Goal: Information Seeking & Learning: Learn about a topic

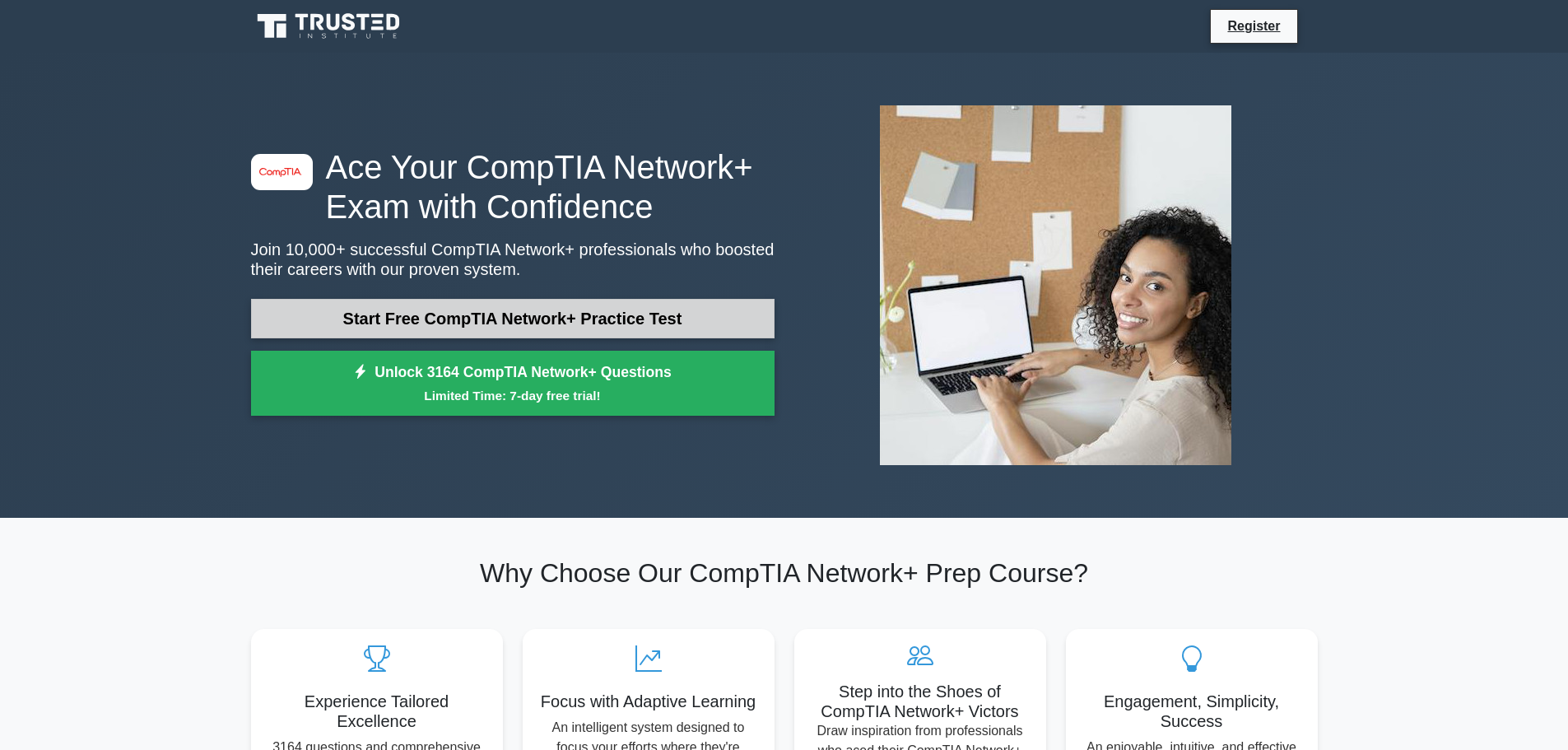
click at [347, 308] on link "Start Free CompTIA Network+ Practice Test" at bounding box center [513, 318] width 524 height 39
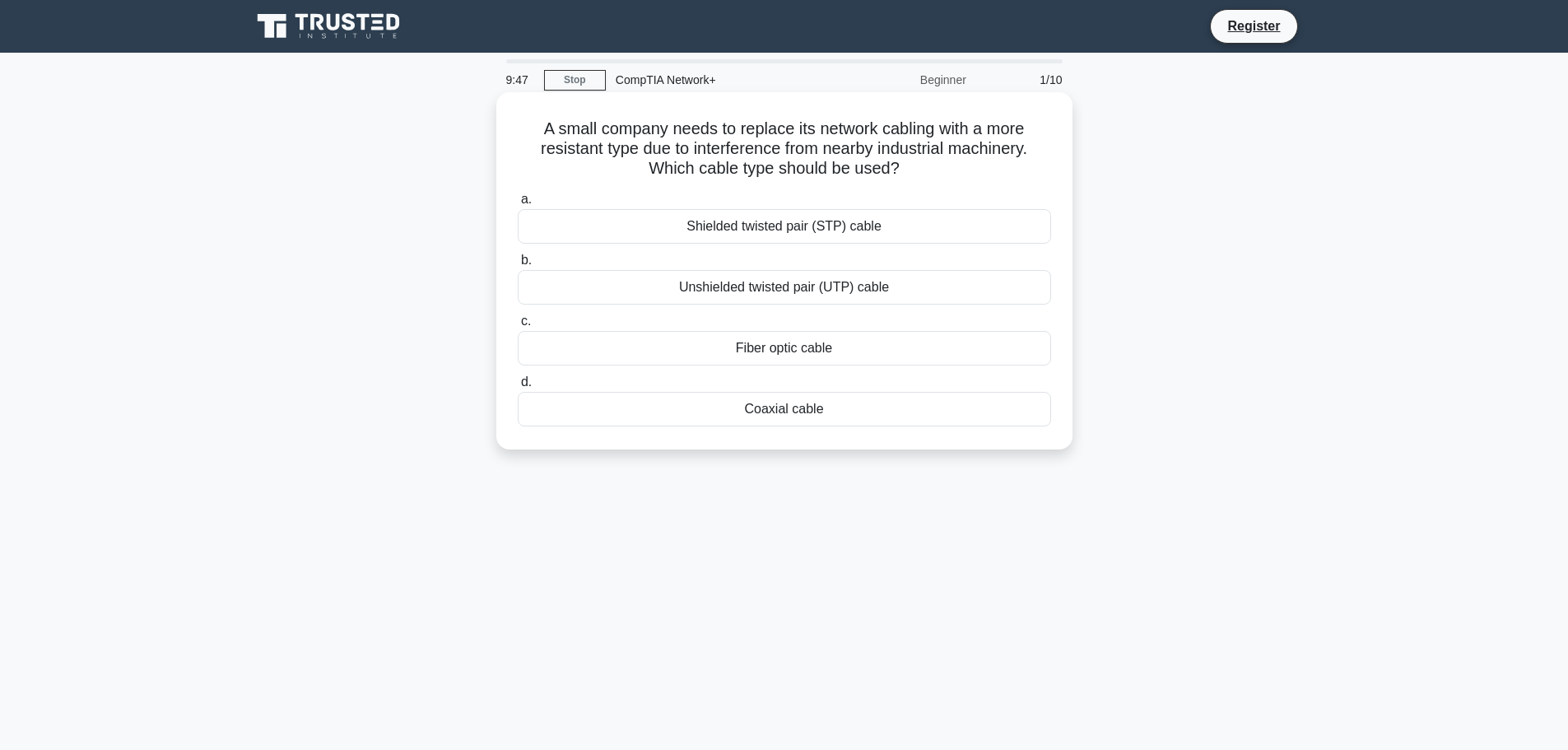
click at [728, 227] on div "Shielded twisted pair (STP) cable" at bounding box center [785, 226] width 533 height 34
click at [518, 205] on input "a. Shielded twisted pair (STP) cable" at bounding box center [518, 199] width 0 height 10
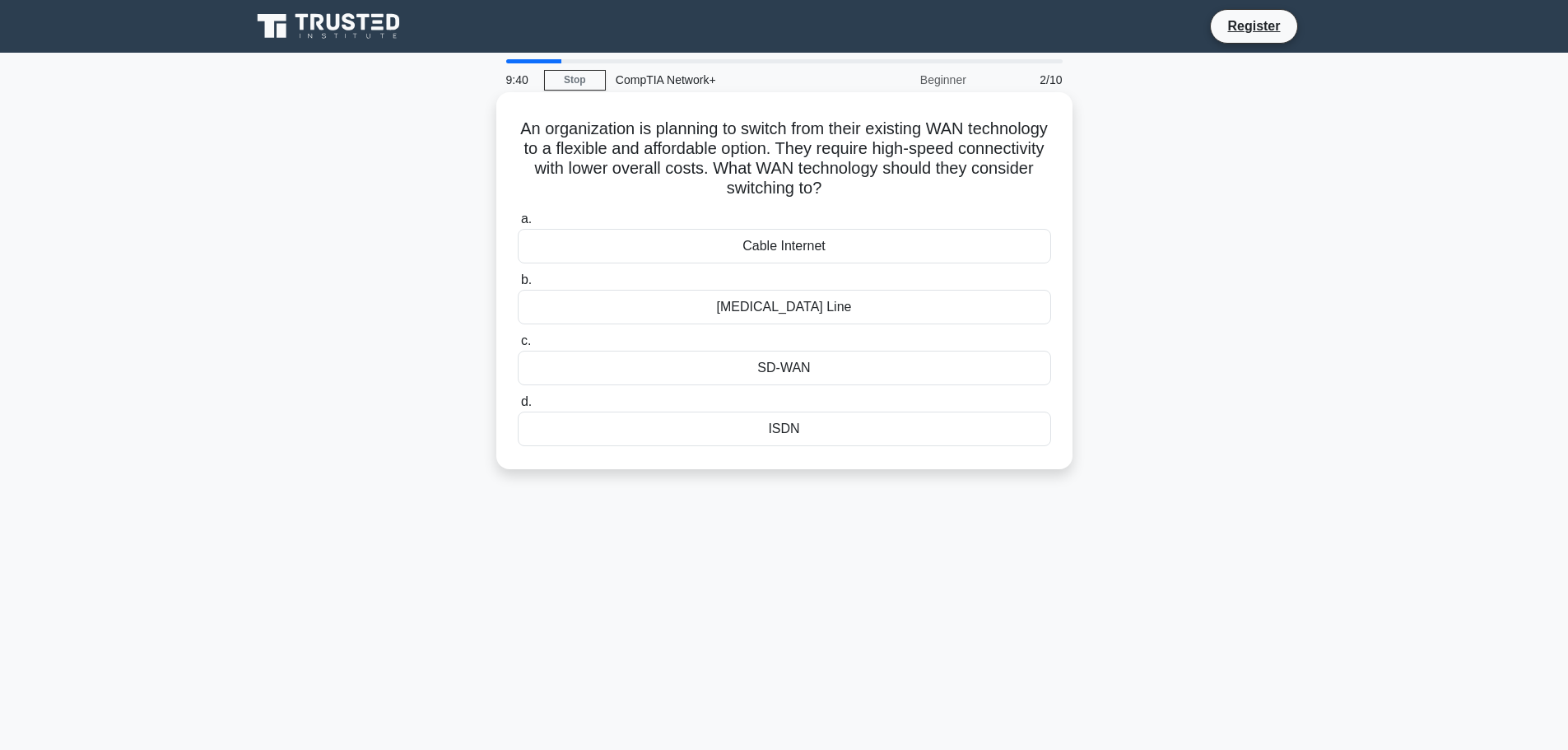
drag, startPoint x: 762, startPoint y: 154, endPoint x: 981, endPoint y: 188, distance: 221.6
click at [981, 188] on h5 "An organization is planning to switch from their existing WAN technology to a f…" at bounding box center [784, 158] width 536 height 81
click at [1145, 221] on div "An organization is planning to switch from their existing WAN technology to a f…" at bounding box center [784, 294] width 1087 height 397
click at [1215, 464] on div "An organization is planning to switch from their existing WAN technology to a f…" at bounding box center [784, 294] width 1087 height 397
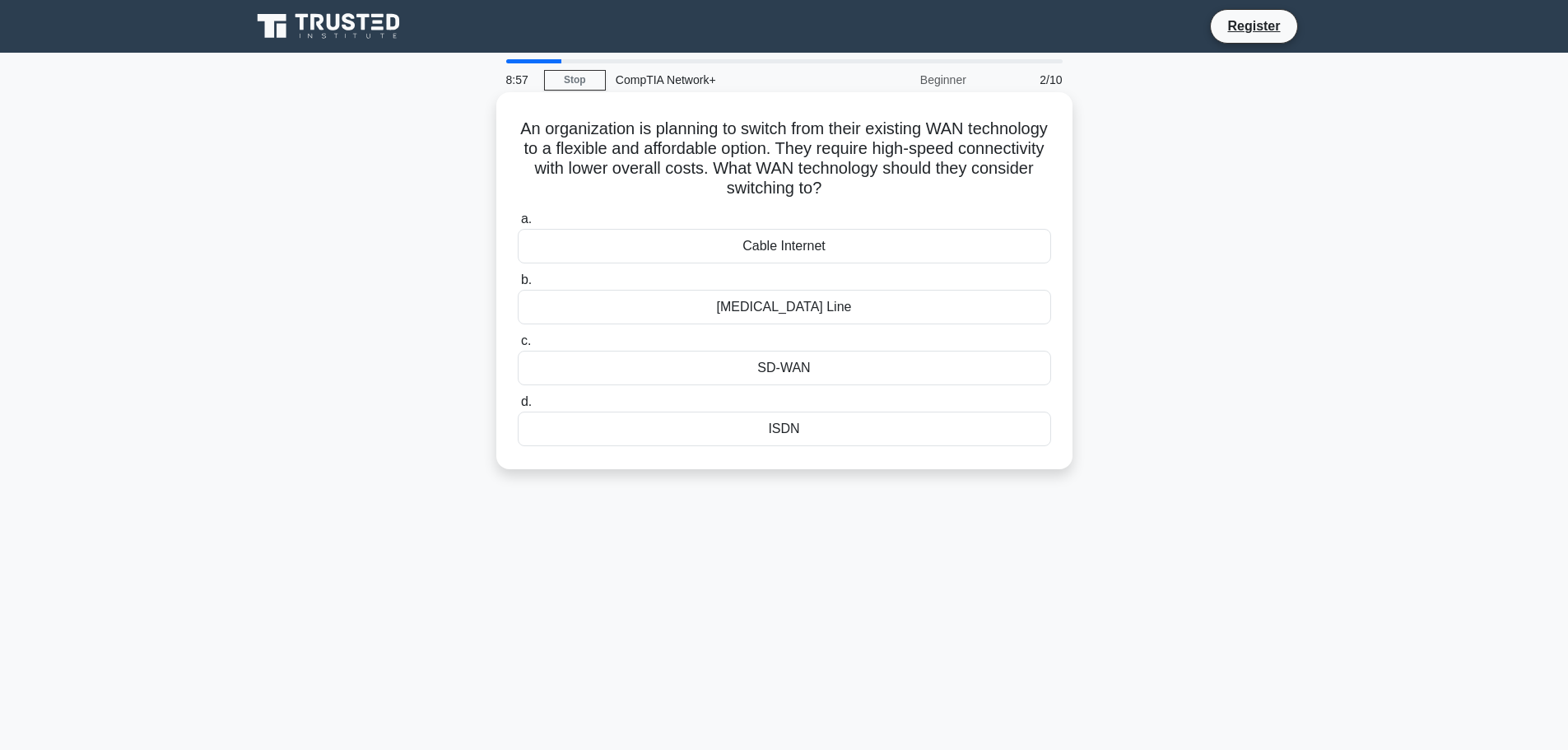
click at [853, 363] on div "SD-WAN" at bounding box center [785, 368] width 533 height 34
click at [518, 347] on input "c. SD-WAN" at bounding box center [518, 341] width 0 height 10
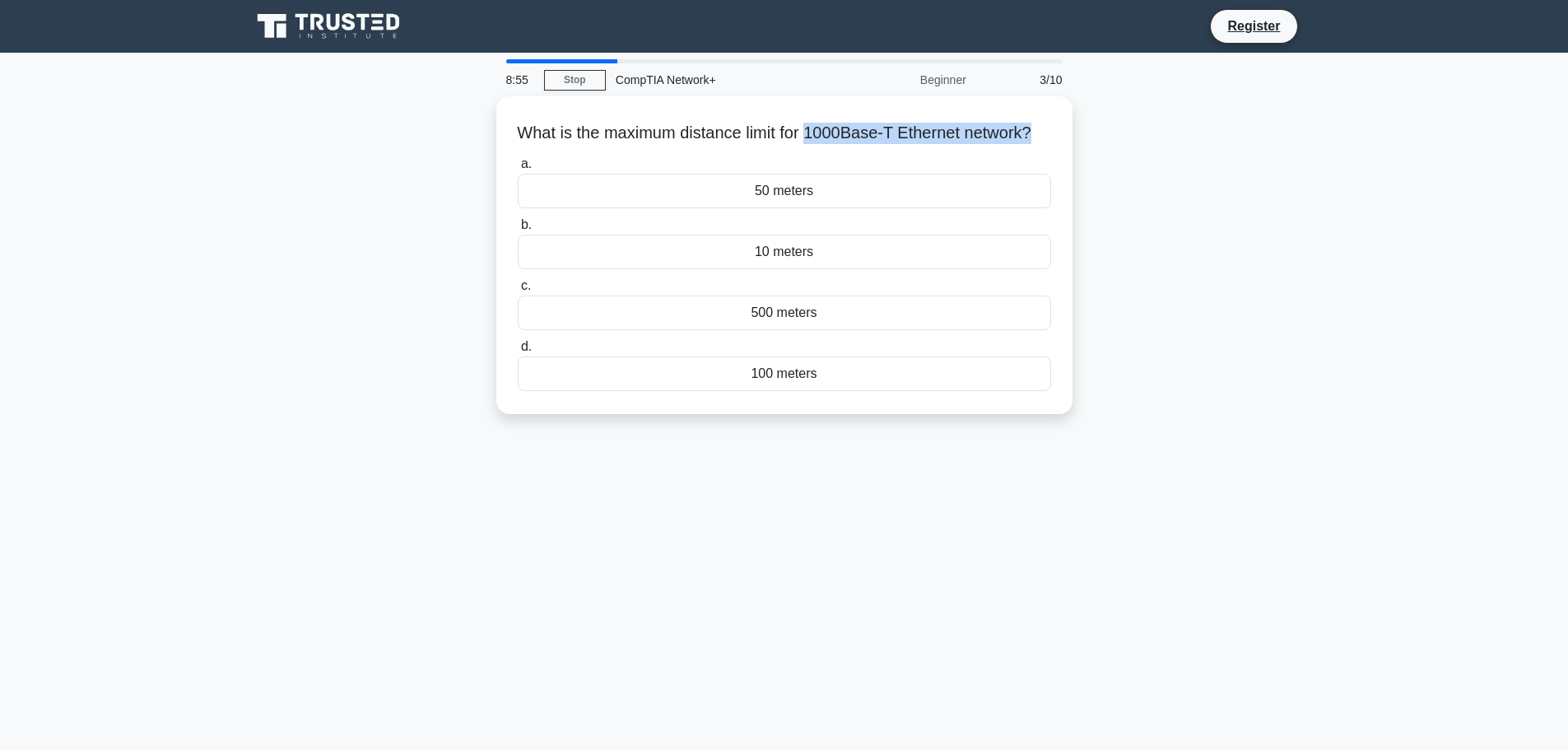
drag, startPoint x: 832, startPoint y: 131, endPoint x: 1077, endPoint y: 128, distance: 245.0
click at [1077, 128] on div "What is the maximum distance limit for 1000Base-T Ethernet network? .spinner_0X…" at bounding box center [784, 265] width 1087 height 337
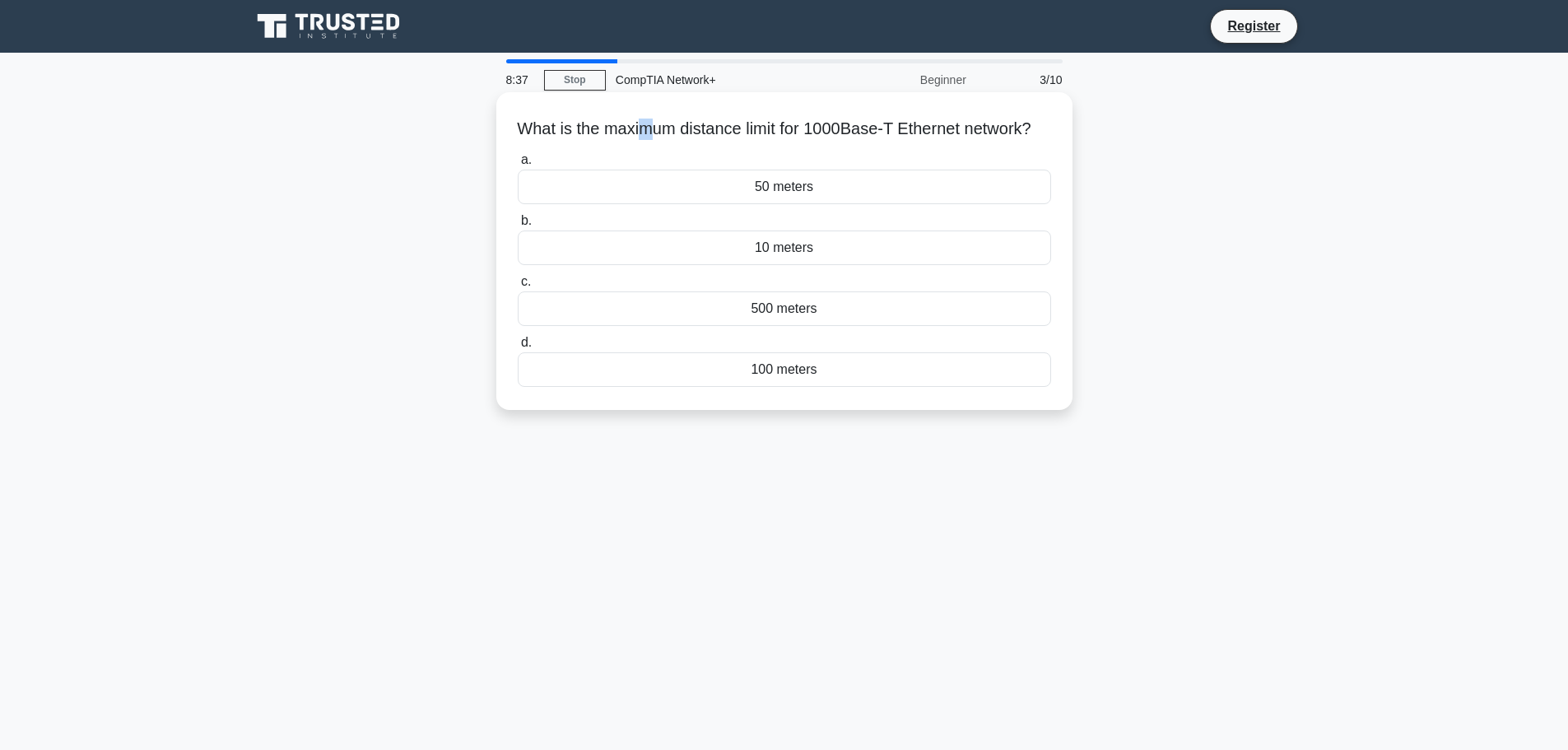
drag, startPoint x: 665, startPoint y: 129, endPoint x: 647, endPoint y: 124, distance: 18.7
click at [652, 125] on h5 "What is the maximum distance limit for 1000Base-T Ethernet network? .spinner_0X…" at bounding box center [784, 129] width 536 height 21
copy h5 "m"
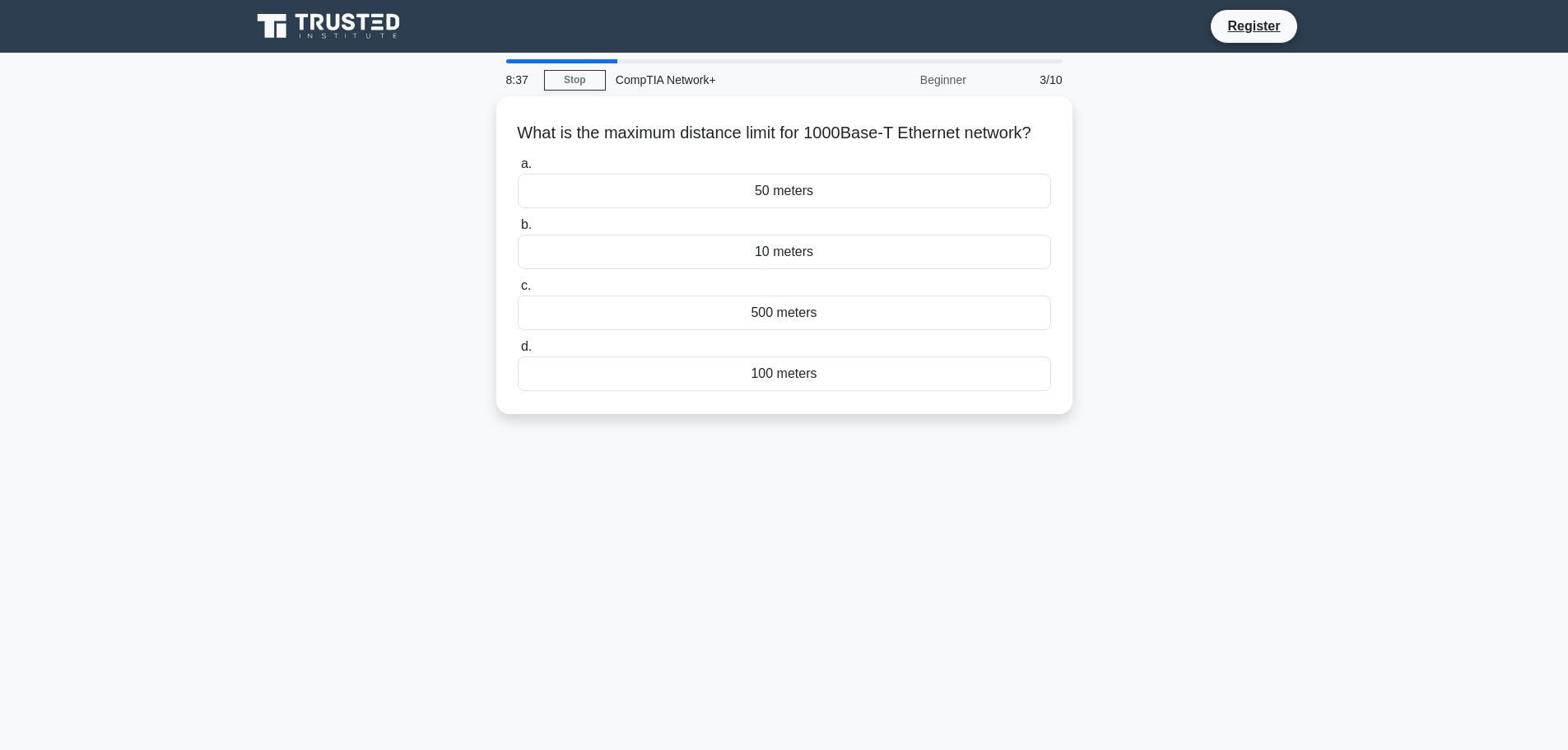
click at [413, 149] on div "What is the maximum distance limit for 1000Base-T Ethernet network? .spinner_0X…" at bounding box center [784, 265] width 1087 height 337
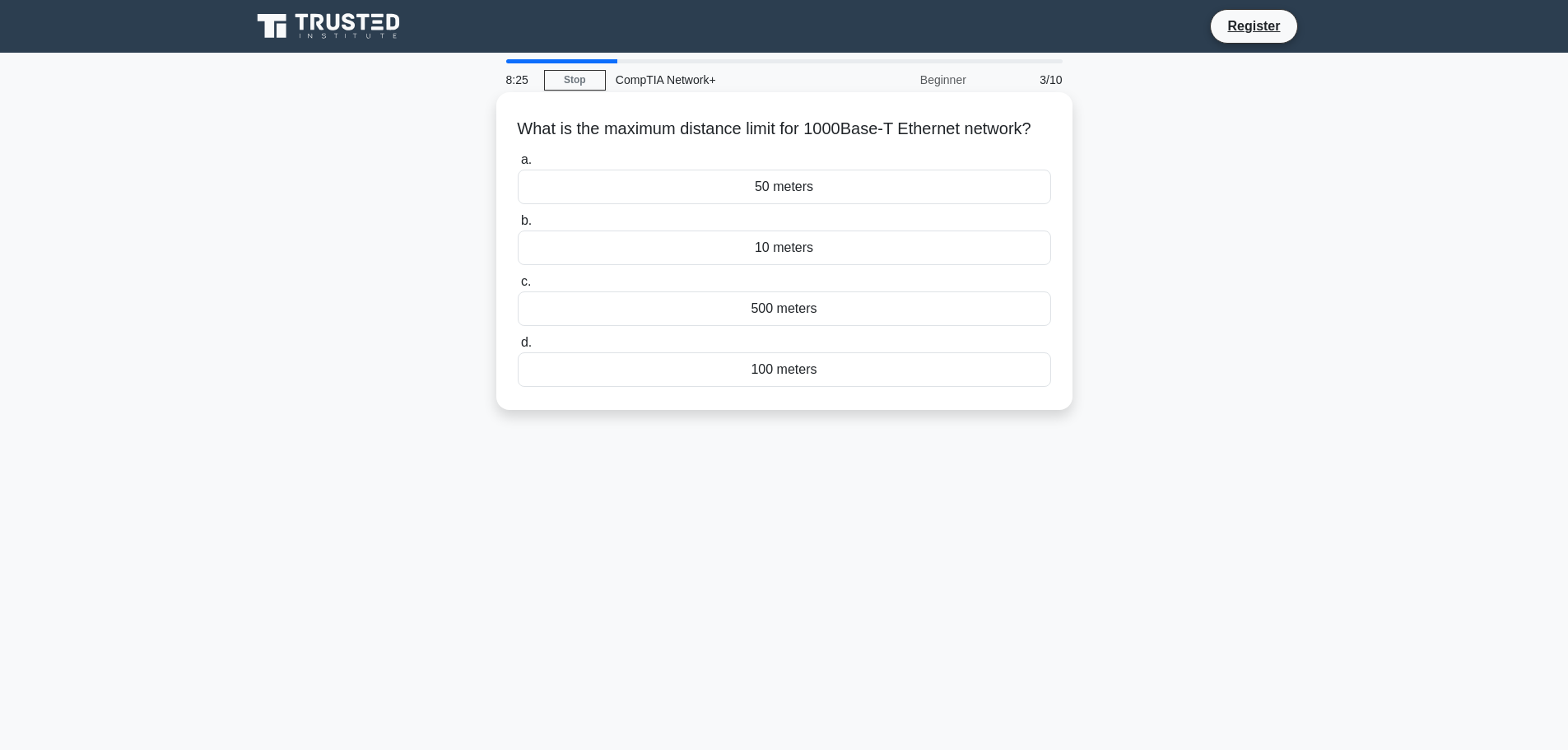
click at [929, 379] on div "100 meters" at bounding box center [785, 370] width 533 height 34
click at [518, 349] on input "d. 100 meters" at bounding box center [518, 342] width 0 height 10
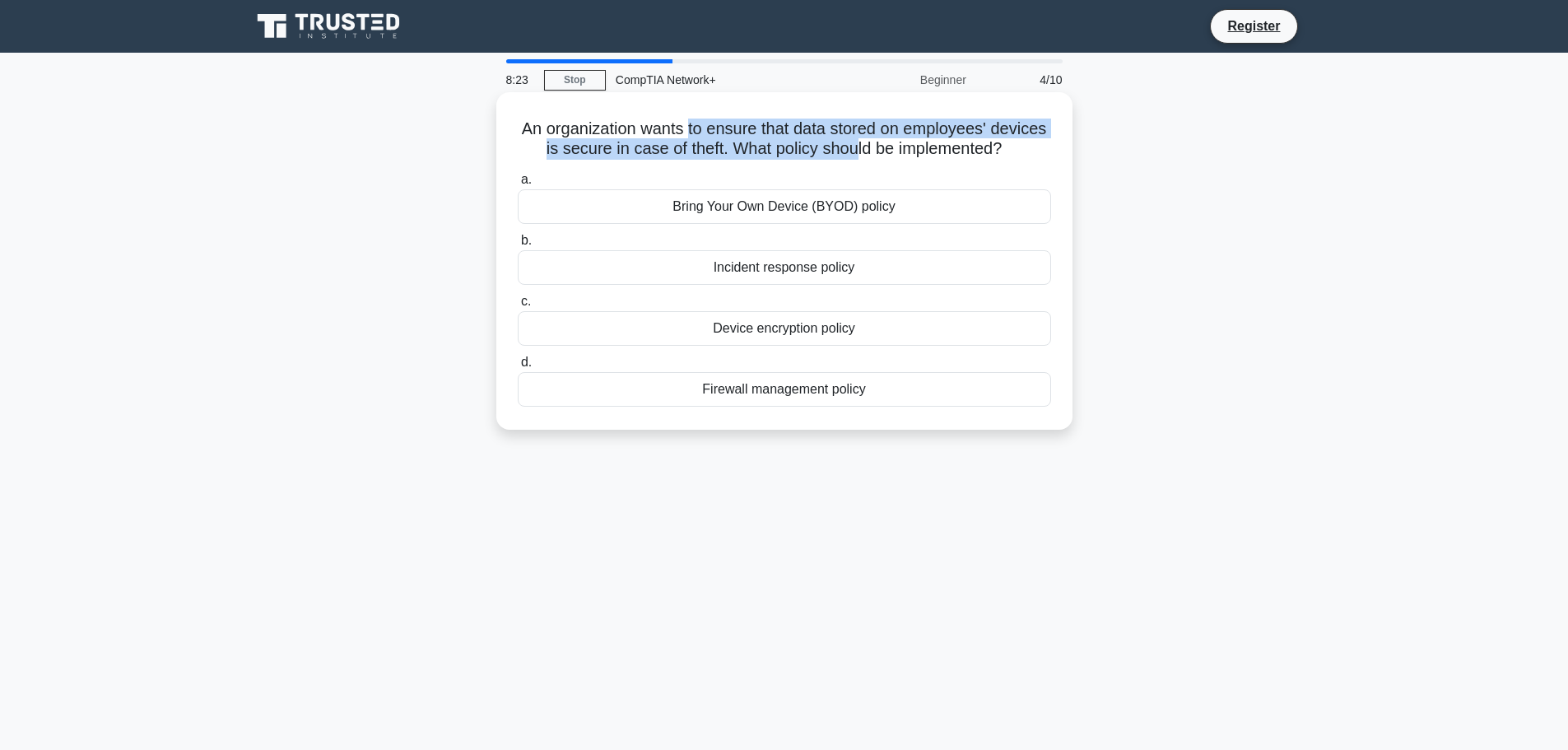
drag, startPoint x: 715, startPoint y: 134, endPoint x: 895, endPoint y: 152, distance: 180.9
click at [895, 152] on h5 "An organization wants to ensure that data stored on employees' devices is secur…" at bounding box center [784, 138] width 536 height 41
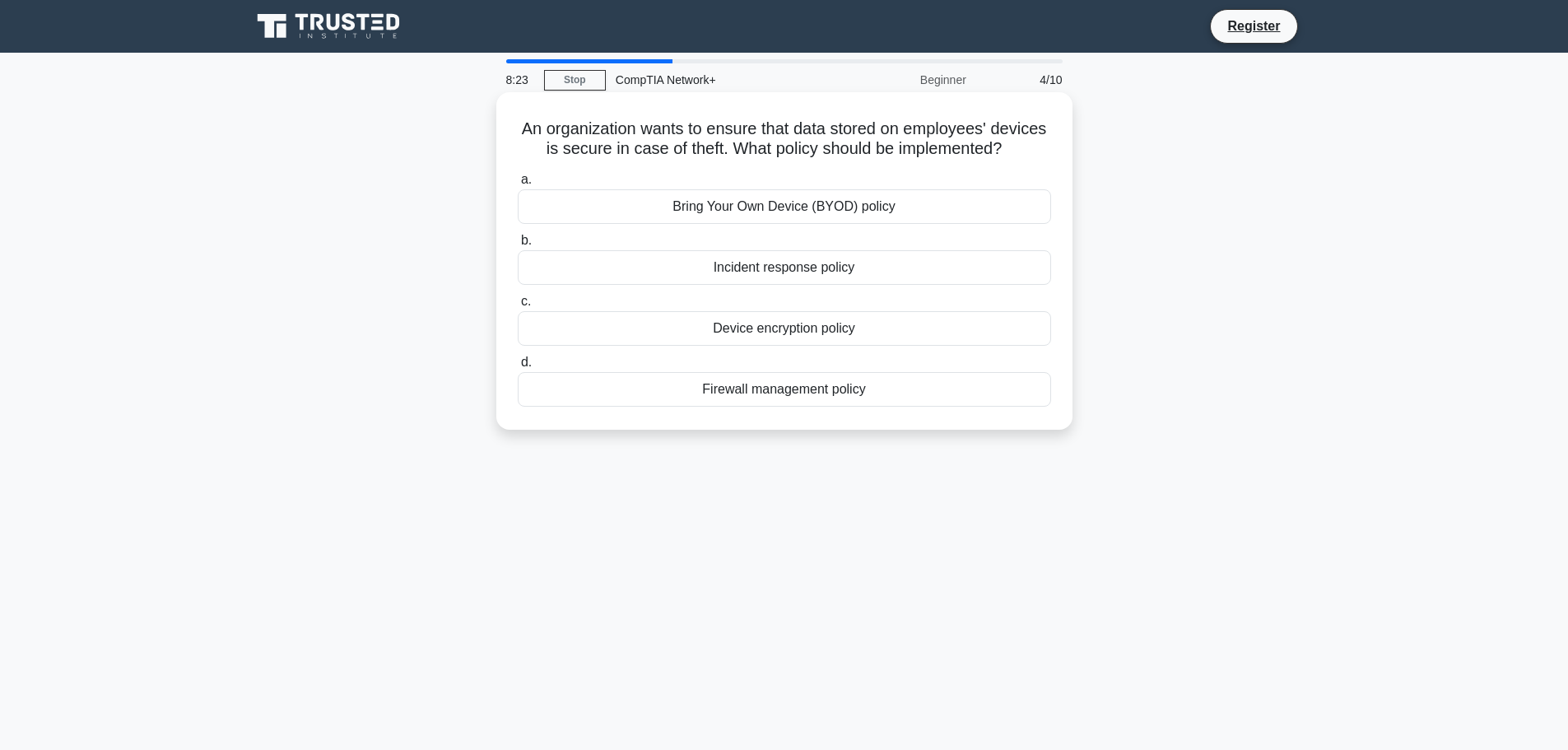
click at [906, 152] on h5 "An organization wants to ensure that data stored on employees' devices is secur…" at bounding box center [784, 138] width 536 height 41
drag, startPoint x: 726, startPoint y: 135, endPoint x: 948, endPoint y: 162, distance: 223.6
click at [948, 160] on h5 "An organization wants to ensure that data stored on employees' devices is secur…" at bounding box center [784, 138] width 536 height 41
click at [946, 155] on h5 "An organization wants to ensure that data stored on employees' devices is secur…" at bounding box center [784, 138] width 536 height 41
click at [855, 342] on div "Device encryption policy" at bounding box center [785, 329] width 533 height 34
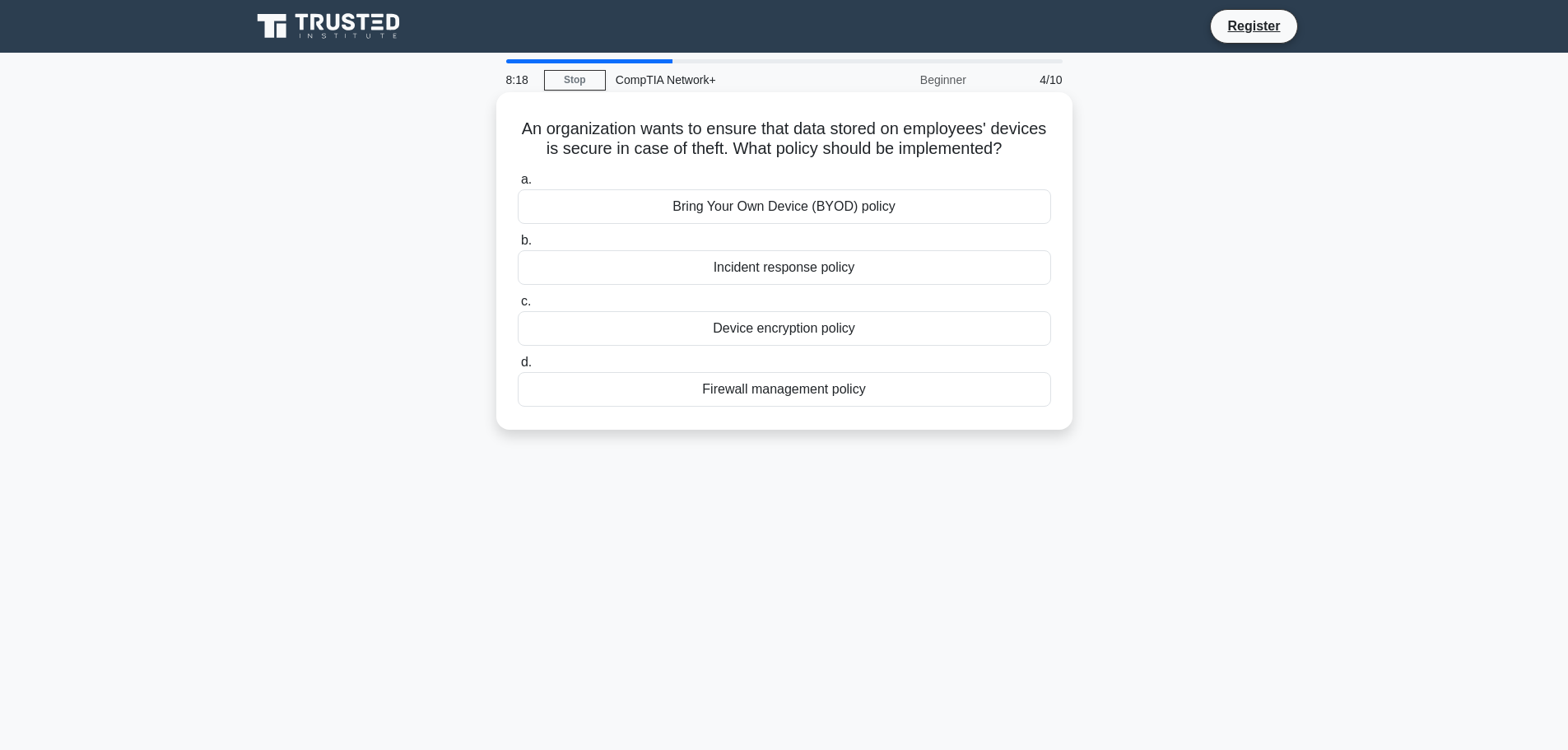
click at [518, 307] on input "c. Device encryption policy" at bounding box center [518, 301] width 0 height 10
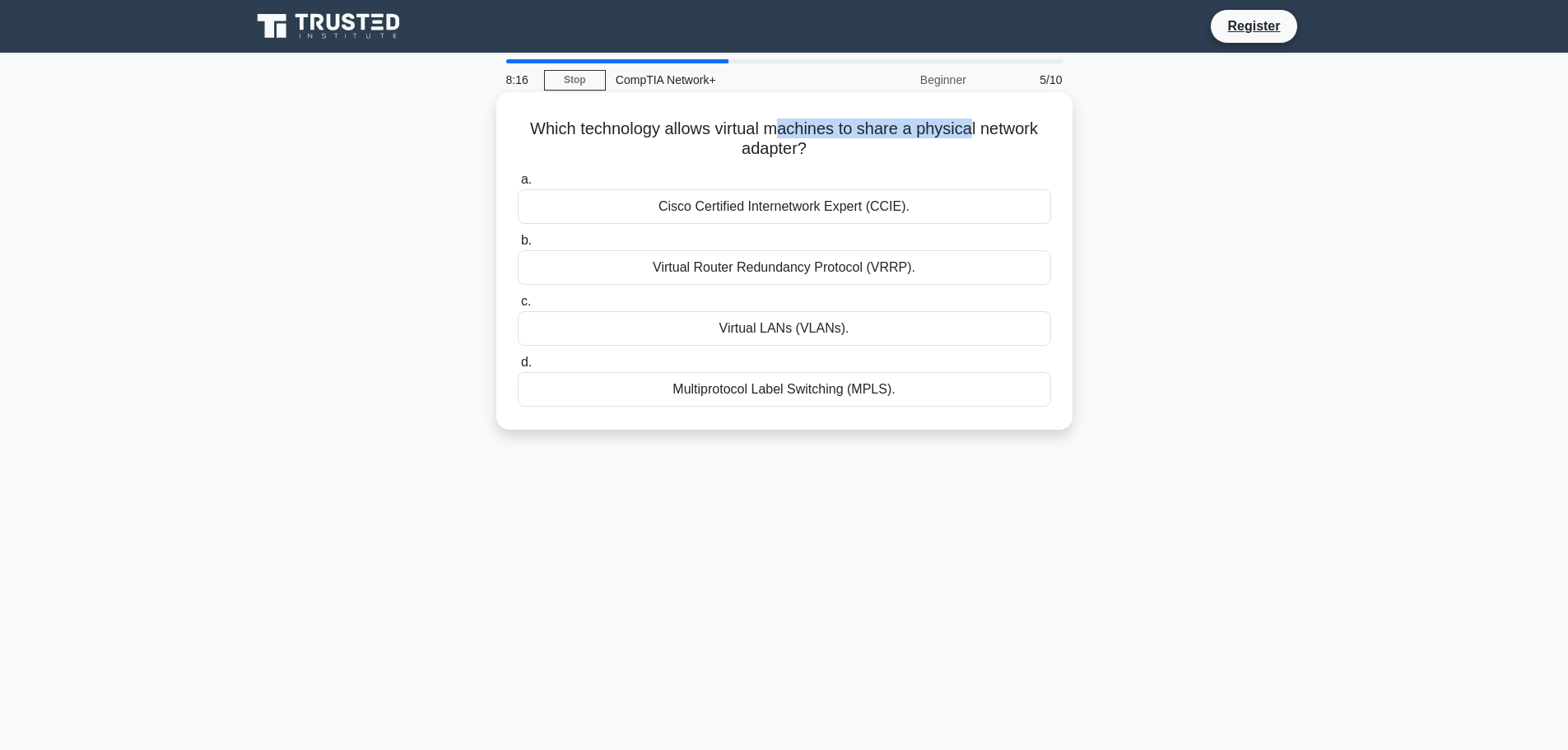
drag, startPoint x: 774, startPoint y: 129, endPoint x: 975, endPoint y: 128, distance: 201.0
click at [975, 128] on h5 "Which technology allows virtual machines to share a physical network adapter? .…" at bounding box center [784, 138] width 536 height 41
click at [949, 329] on div "Virtual LANs (VLANs)." at bounding box center [785, 329] width 533 height 34
click at [518, 307] on input "c. Virtual LANs (VLANs)." at bounding box center [518, 301] width 0 height 10
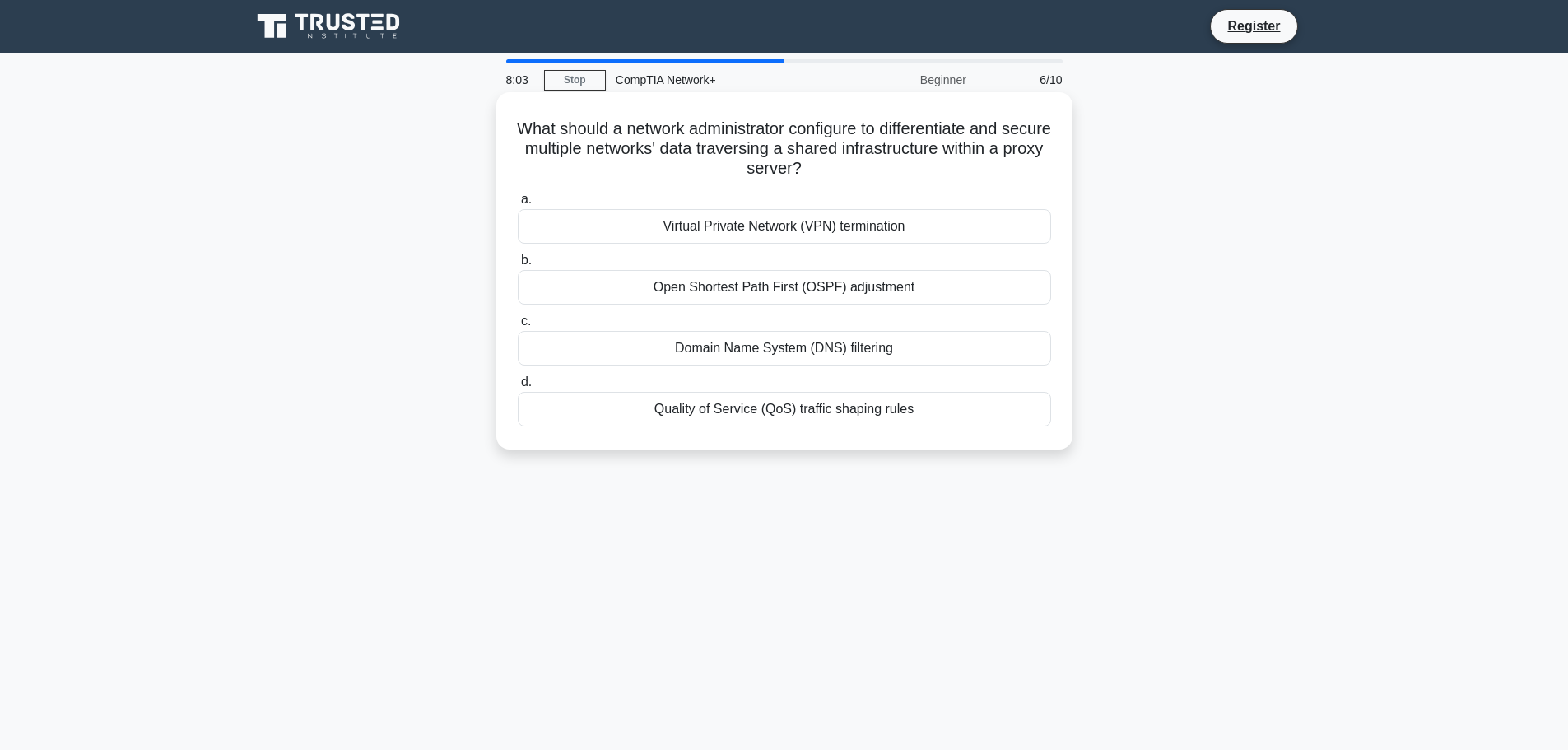
drag, startPoint x: 768, startPoint y: 124, endPoint x: 1012, endPoint y: 170, distance: 248.3
click at [1012, 170] on h5 "What should a network administrator configure to differentiate and secure multi…" at bounding box center [784, 149] width 536 height 61
drag, startPoint x: 767, startPoint y: 133, endPoint x: 954, endPoint y: 167, distance: 190.1
click at [954, 167] on h5 "What should a network administrator configure to differentiate and secure multi…" at bounding box center [784, 149] width 536 height 61
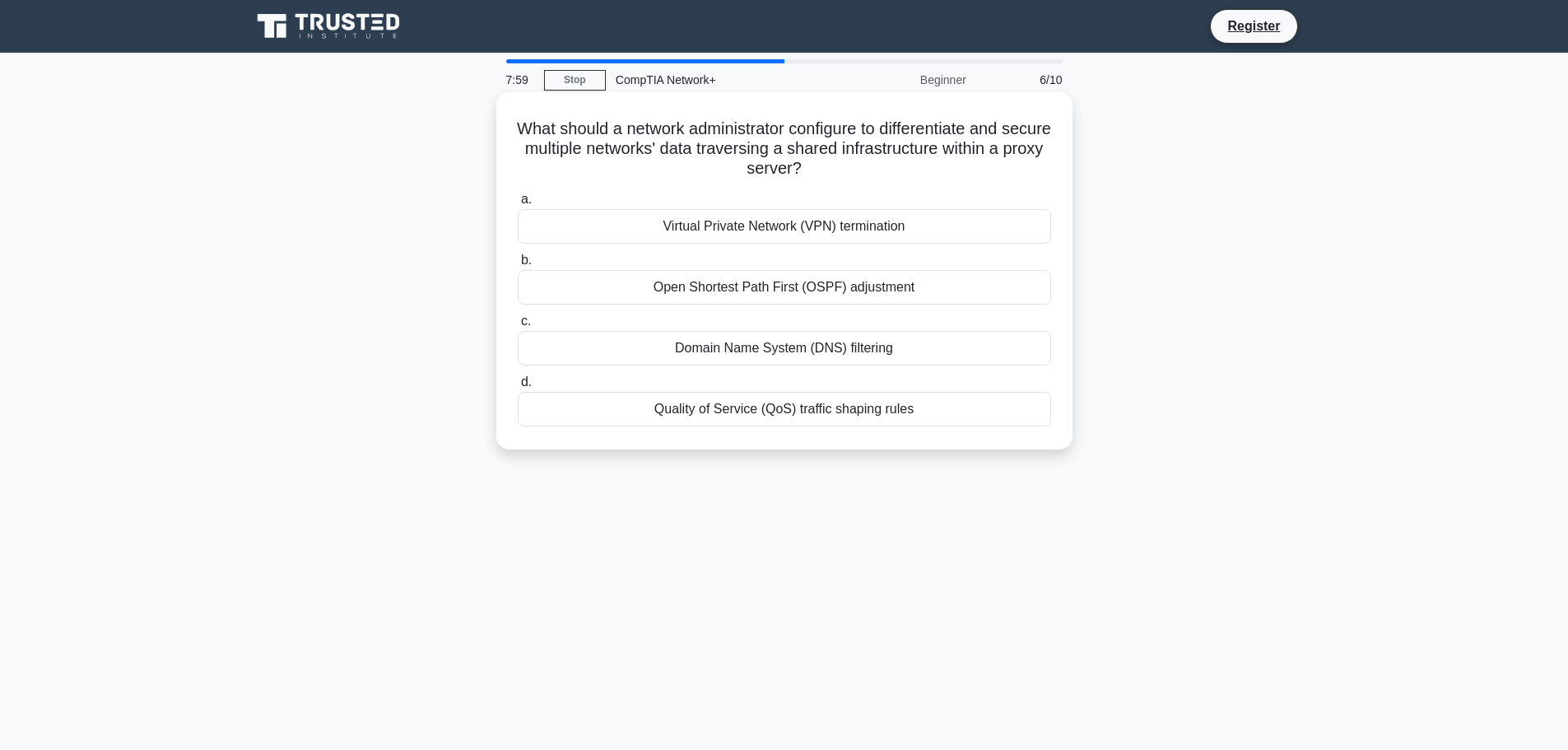
click at [954, 167] on h5 "What should a network administrator configure to differentiate and secure multi…" at bounding box center [784, 149] width 536 height 61
click at [891, 224] on div "Virtual Private Network (VPN) termination" at bounding box center [785, 226] width 533 height 34
click at [518, 205] on input "a. Virtual Private Network (VPN) termination" at bounding box center [518, 199] width 0 height 10
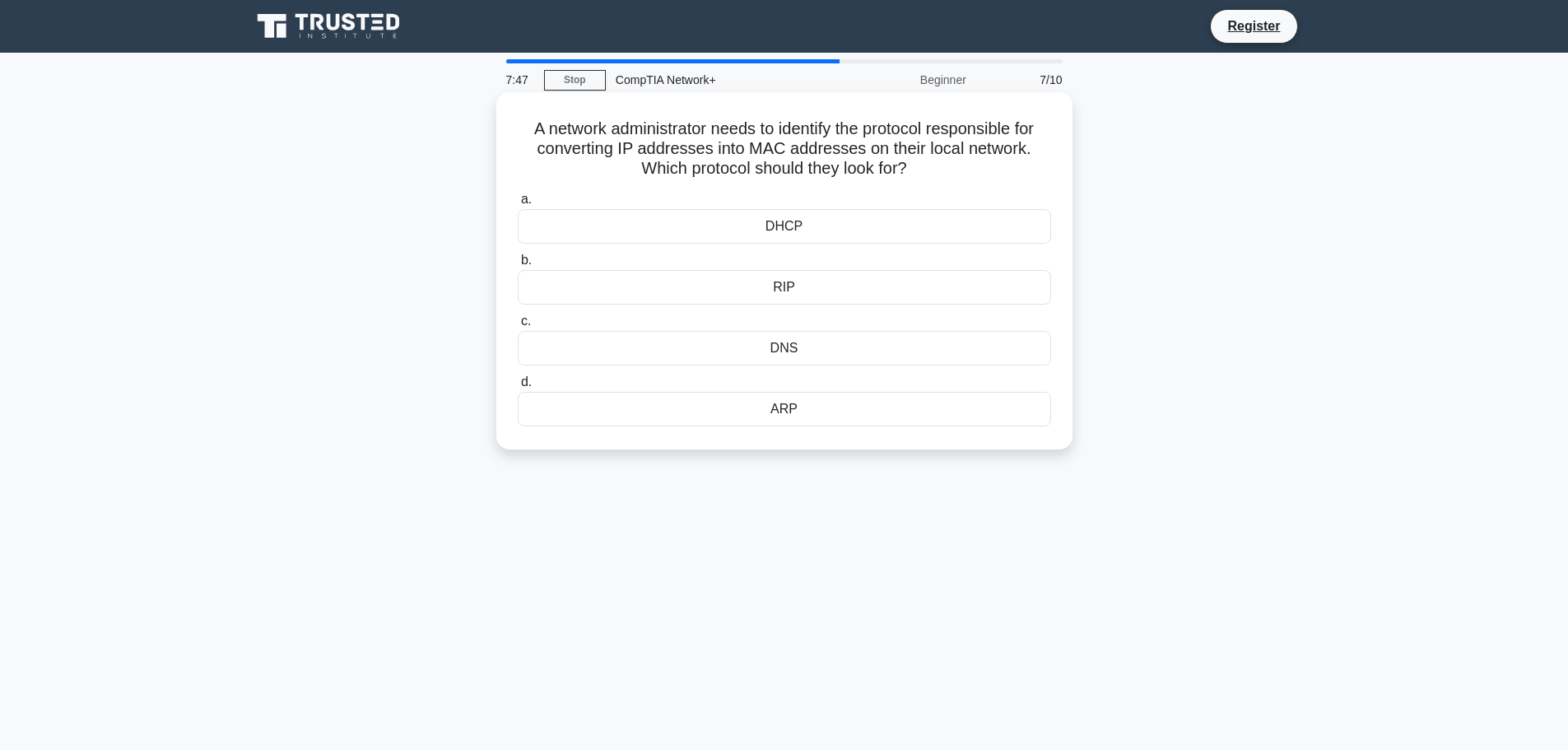
drag, startPoint x: 714, startPoint y: 135, endPoint x: 949, endPoint y: 166, distance: 237.0
click at [949, 166] on h5 "A network administrator needs to identify the protocol responsible for converti…" at bounding box center [784, 149] width 536 height 61
click at [849, 411] on div "ARP" at bounding box center [785, 409] width 533 height 34
click at [518, 388] on input "d. ARP" at bounding box center [518, 382] width 0 height 10
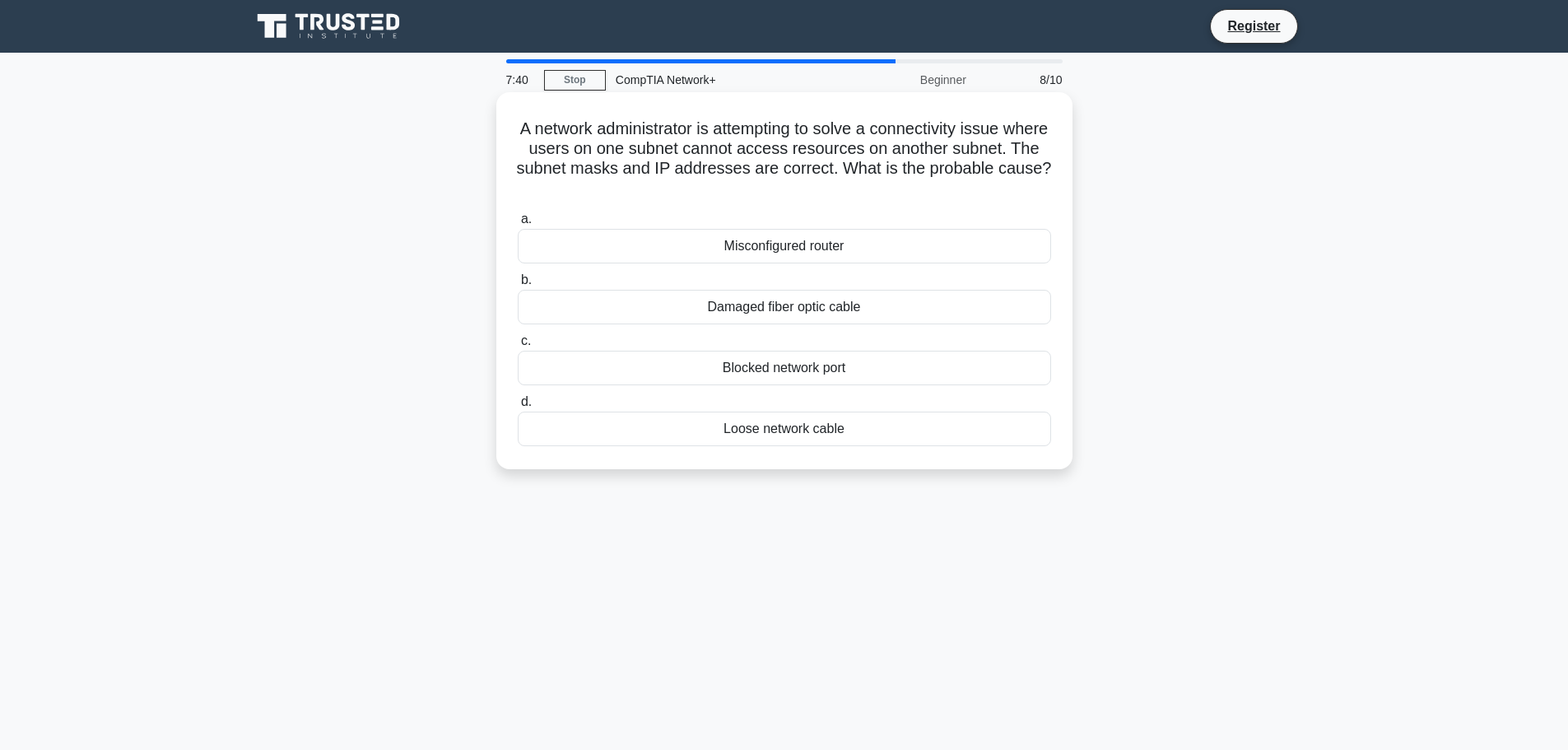
drag, startPoint x: 682, startPoint y: 131, endPoint x: 1007, endPoint y: 189, distance: 330.1
click at [1007, 189] on h5 "A network administrator is attempting to solve a connectivity issue where users…" at bounding box center [784, 158] width 536 height 81
click at [1007, 190] on h5 "A network administrator is attempting to solve a connectivity issue where users…" at bounding box center [784, 158] width 536 height 81
click at [946, 235] on div "Misconfigured router" at bounding box center [785, 246] width 533 height 34
click at [518, 225] on input "a. Misconfigured router" at bounding box center [518, 219] width 0 height 10
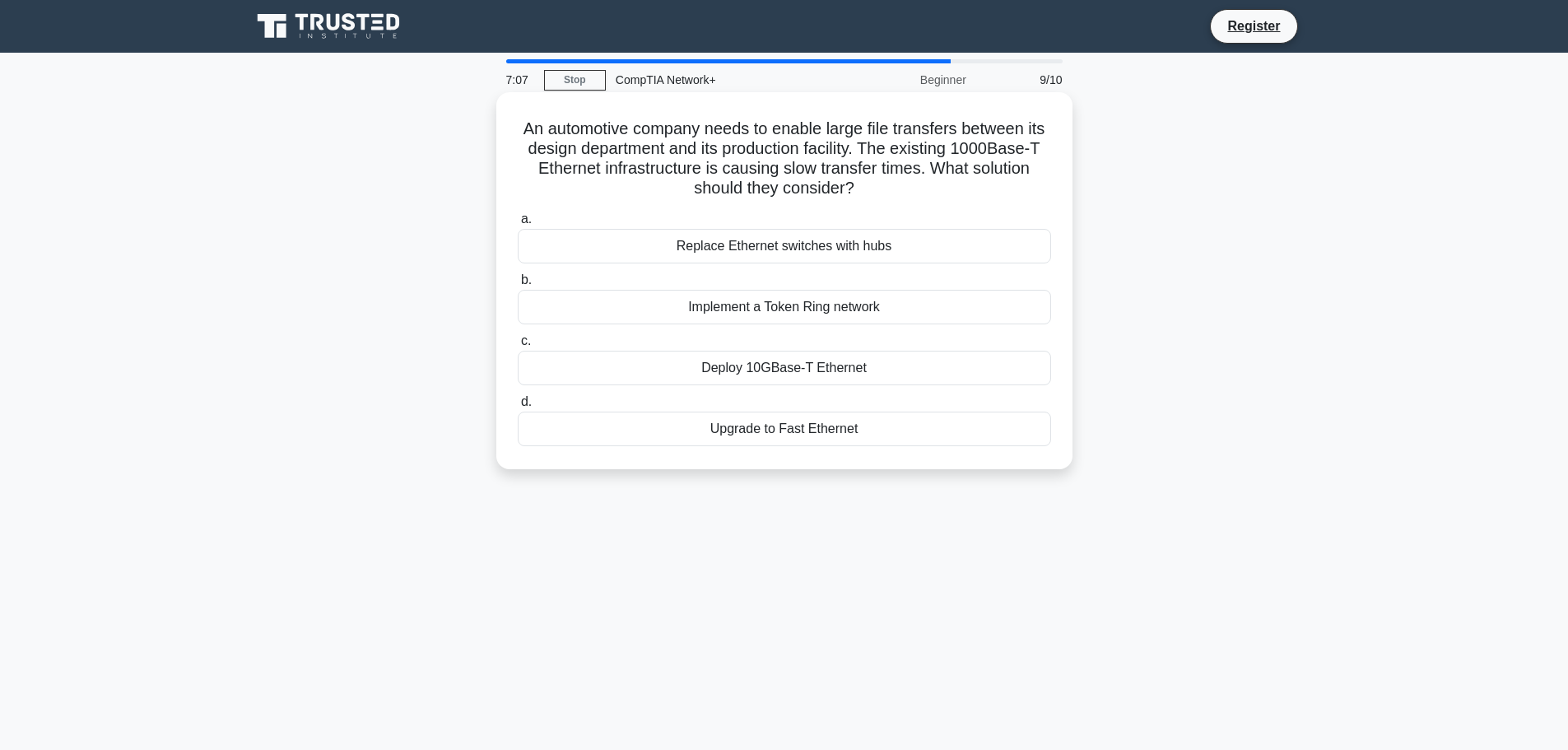
click at [834, 367] on div "Deploy 10GBase-T Ethernet" at bounding box center [785, 368] width 533 height 34
click at [518, 347] on input "c. Deploy 10GBase-T Ethernet" at bounding box center [518, 341] width 0 height 10
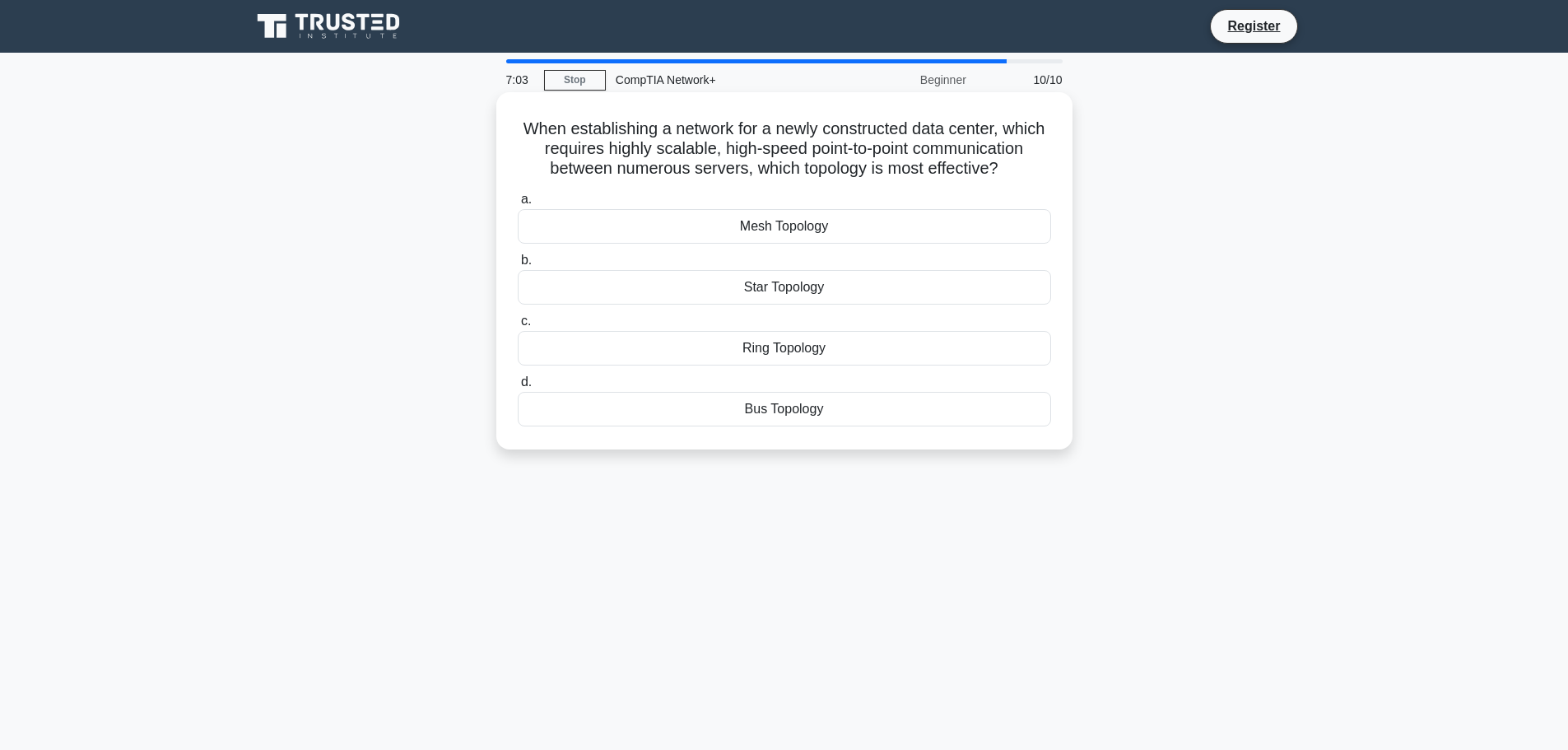
drag, startPoint x: 682, startPoint y: 116, endPoint x: 1021, endPoint y: 167, distance: 342.8
click at [1021, 167] on div "When establishing a network for a newly constructed data center, which requires…" at bounding box center [784, 271] width 563 height 344
click at [1014, 167] on icon at bounding box center [1005, 167] width 17 height 20
click at [800, 221] on div "Mesh Topology" at bounding box center [785, 226] width 533 height 34
click at [518, 205] on input "a. Mesh Topology" at bounding box center [518, 199] width 0 height 10
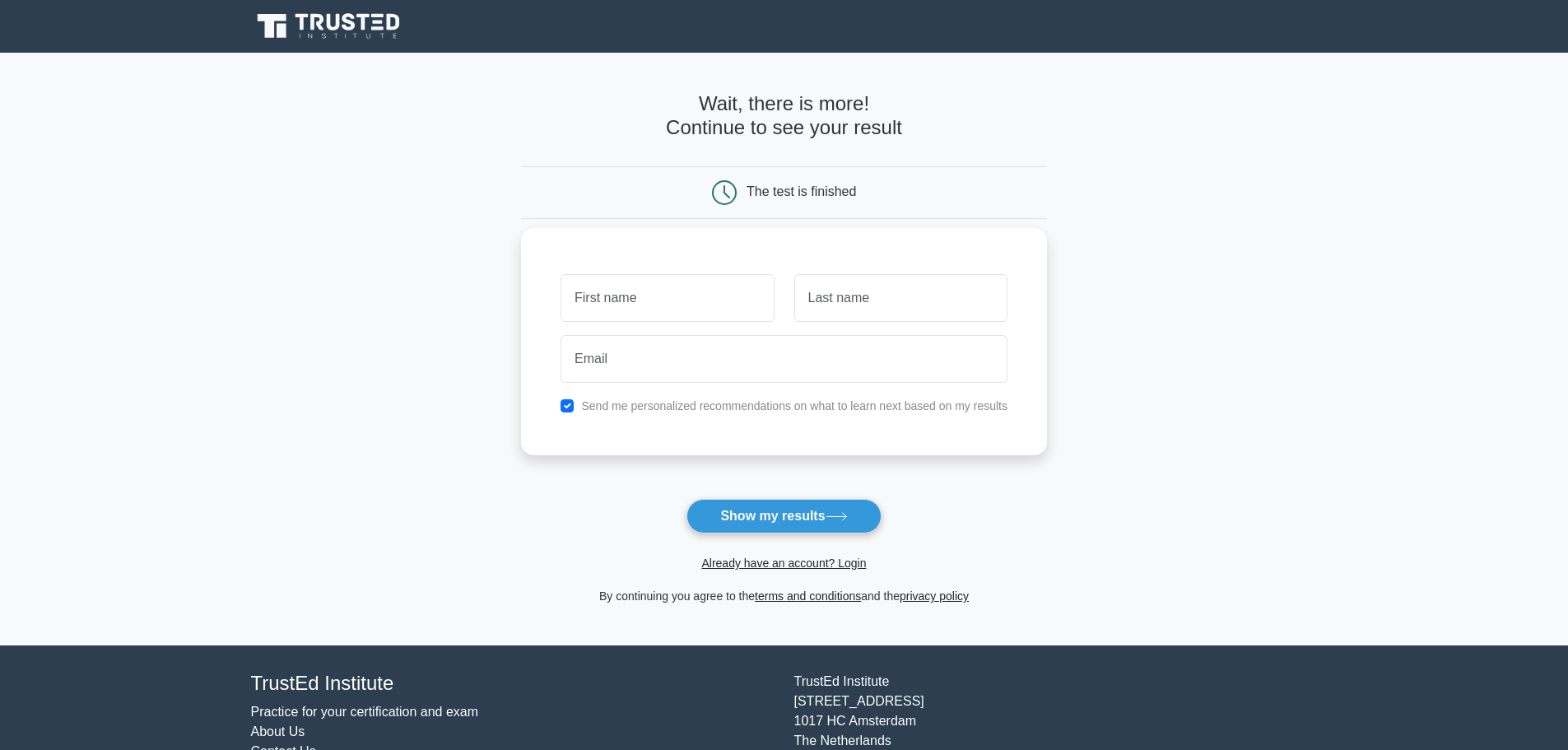
click at [732, 407] on label "Send me personalized recommendations on what to learn next based on my results" at bounding box center [794, 406] width 427 height 13
click at [568, 402] on input "checkbox" at bounding box center [567, 406] width 13 height 13
checkbox input "false"
click at [756, 512] on button "Show my results" at bounding box center [784, 517] width 194 height 34
